Goal: Transaction & Acquisition: Purchase product/service

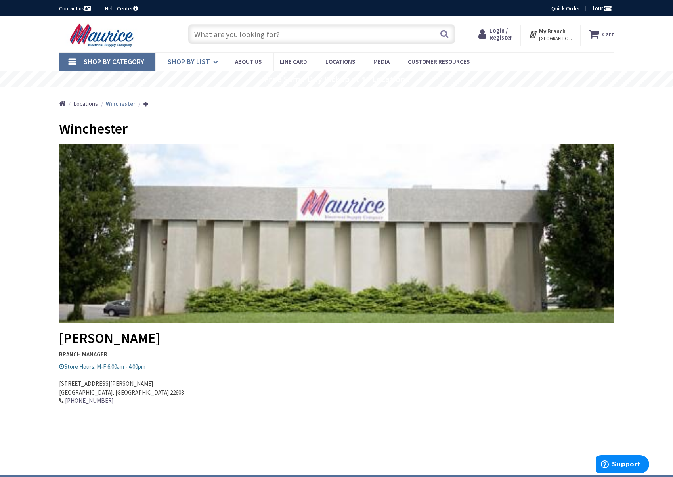
click at [213, 63] on icon at bounding box center [217, 62] width 8 height 17
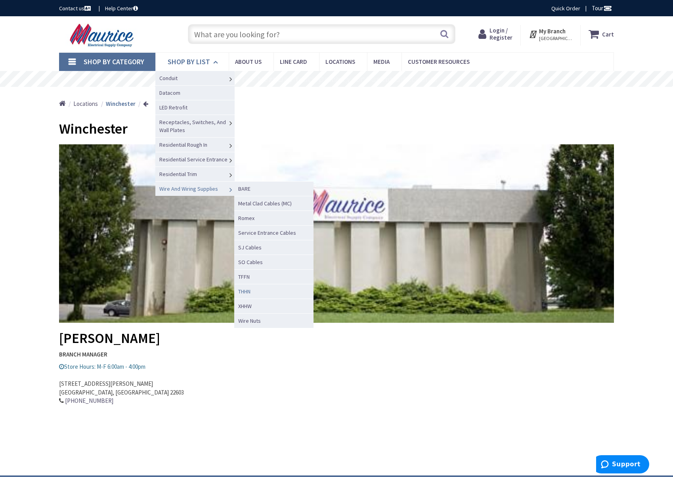
click at [257, 291] on link "THHN" at bounding box center [273, 291] width 79 height 15
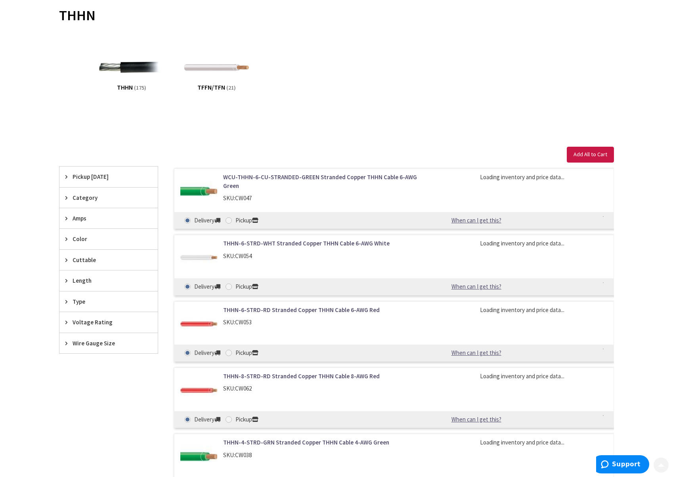
scroll to position [119, 0]
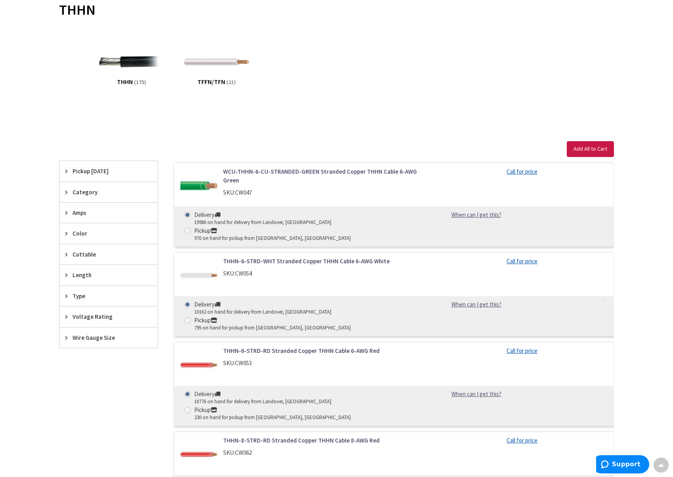
click at [67, 297] on icon at bounding box center [68, 296] width 6 height 6
click at [66, 296] on icon at bounding box center [68, 296] width 6 height 6
click at [65, 209] on div "Amps" at bounding box center [108, 213] width 98 height 20
click at [76, 310] on button "Show more" at bounding box center [108, 309] width 98 height 13
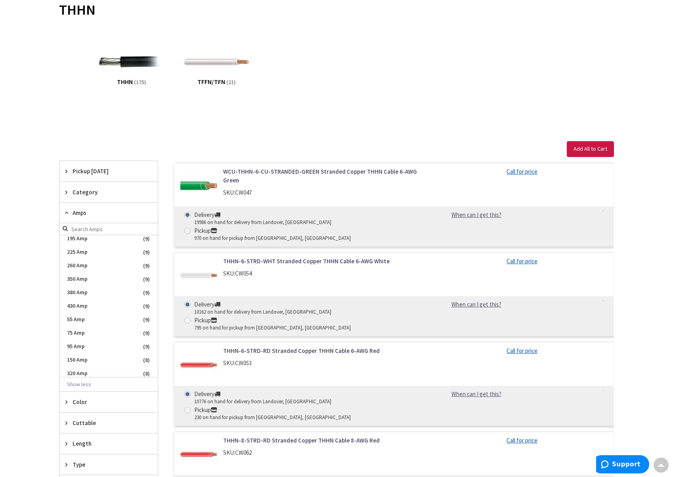
scroll to position [113, 0]
click at [68, 213] on icon at bounding box center [68, 213] width 6 height 6
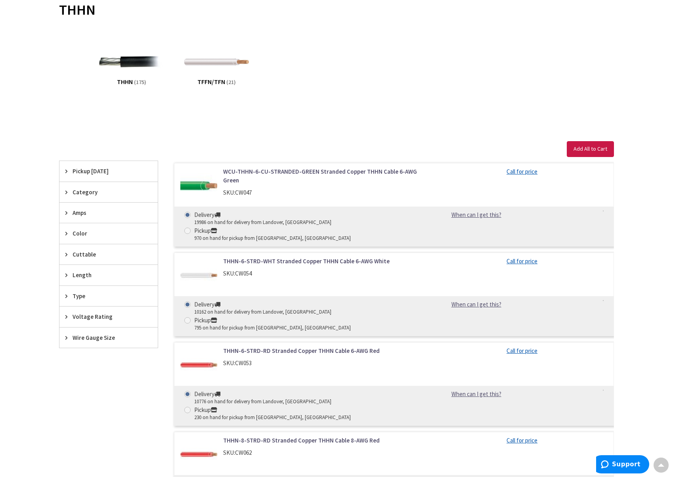
click at [67, 298] on icon at bounding box center [68, 296] width 6 height 6
click at [67, 297] on icon at bounding box center [68, 296] width 6 height 6
click at [67, 312] on div "Voltage Rating" at bounding box center [108, 316] width 98 height 20
click at [65, 313] on div "Voltage Rating" at bounding box center [108, 316] width 98 height 21
click at [65, 337] on div "Wire Gauge Size" at bounding box center [108, 338] width 98 height 20
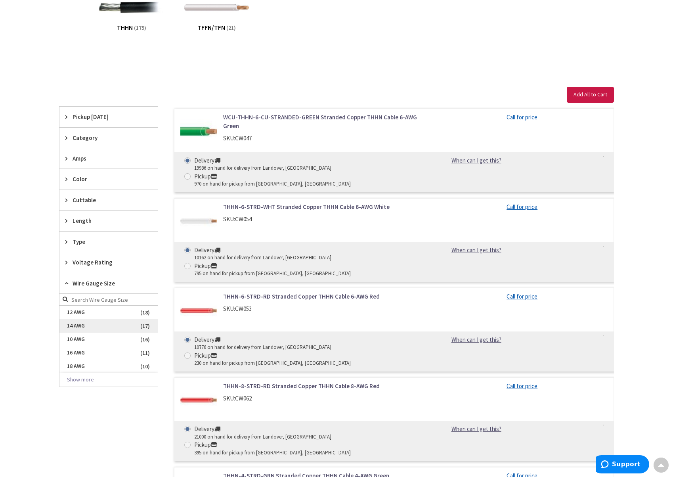
scroll to position [198, 0]
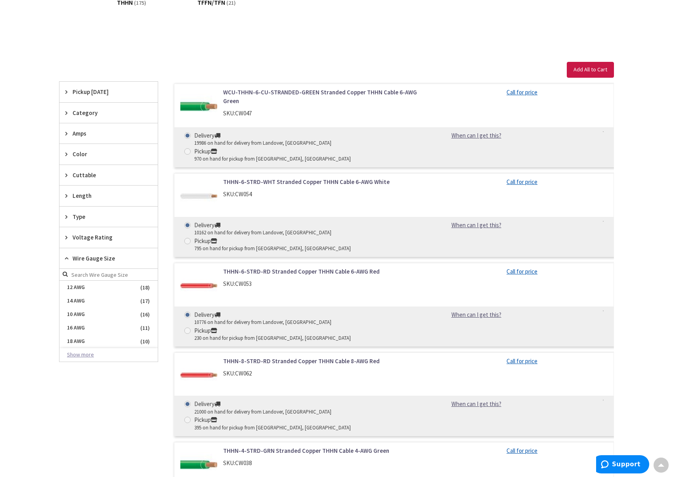
click at [81, 359] on button "Show more" at bounding box center [108, 354] width 98 height 13
click at [75, 379] on span "6 AWG" at bounding box center [108, 376] width 98 height 13
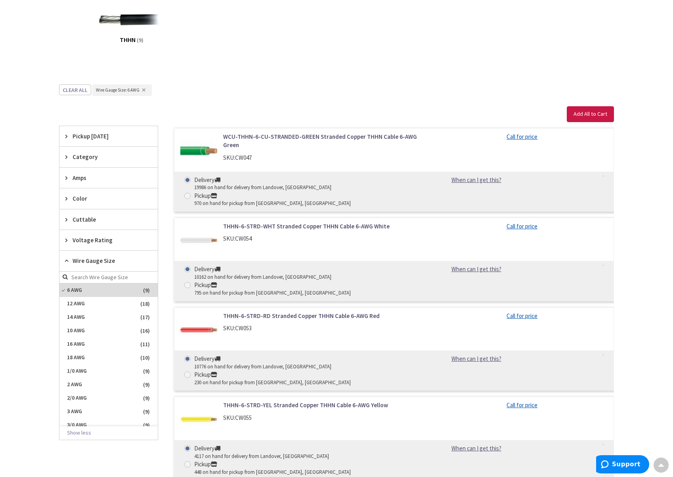
scroll to position [159, 0]
